Goal: Task Accomplishment & Management: Manage account settings

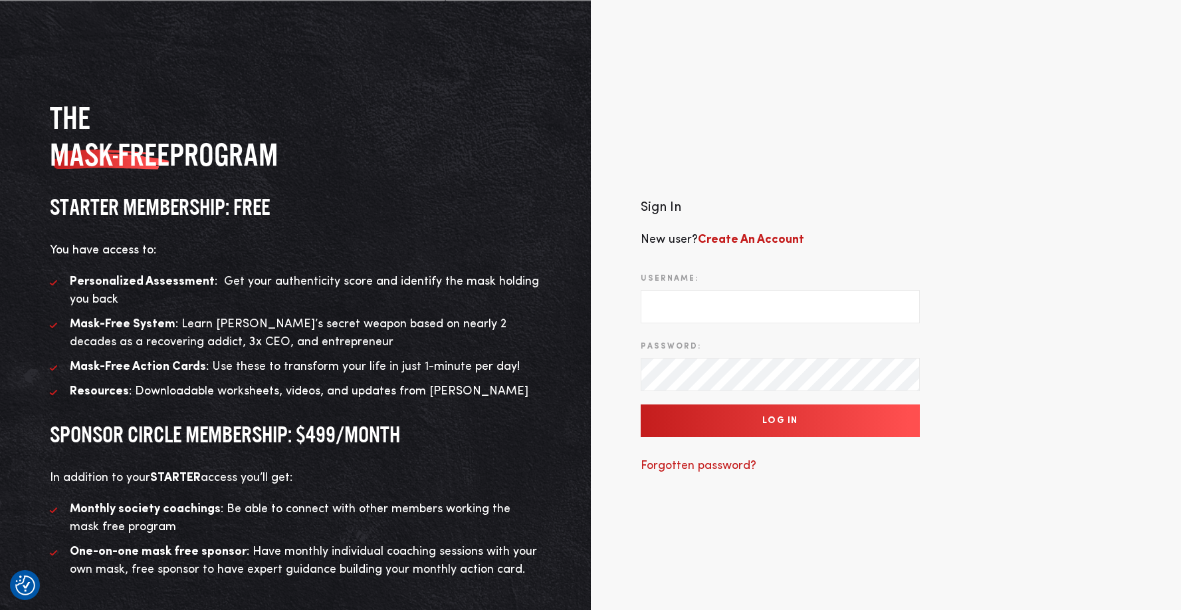
click at [729, 311] on input "Username:" at bounding box center [780, 306] width 279 height 33
click at [691, 308] on input "Username:" at bounding box center [780, 306] width 279 height 33
type input "[EMAIL_ADDRESS][DOMAIN_NAME]"
